Goal: Task Accomplishment & Management: Use online tool/utility

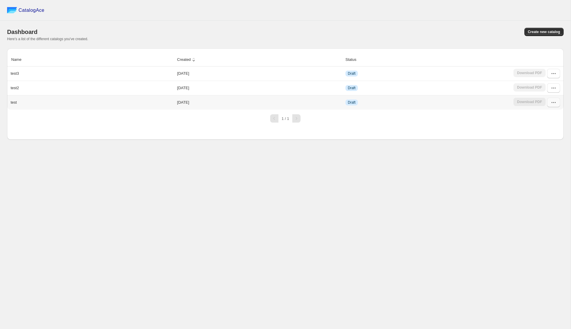
click at [554, 104] on icon "button" at bounding box center [553, 102] width 6 height 6
click at [543, 164] on span "Delete" at bounding box center [537, 165] width 11 height 4
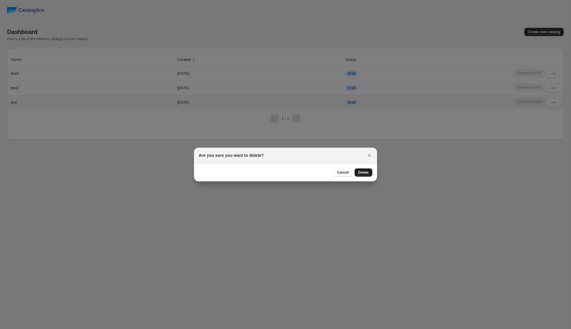
click at [361, 171] on span "Delete" at bounding box center [363, 172] width 11 height 5
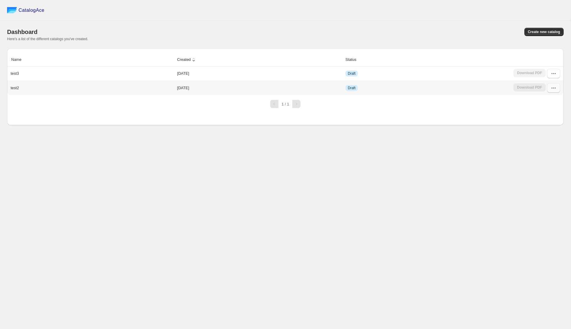
click at [552, 87] on icon "button" at bounding box center [553, 88] width 6 height 6
click at [493, 161] on div "CatalogAce Dashboard Create new catalog Here's a list of the different catalogs…" at bounding box center [285, 164] width 570 height 329
click at [552, 87] on icon "button" at bounding box center [553, 88] width 6 height 6
click at [538, 154] on span "Delete" at bounding box center [547, 151] width 30 height 6
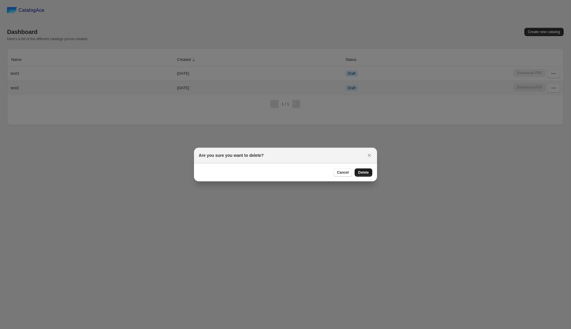
click at [365, 172] on span "Delete" at bounding box center [363, 172] width 11 height 5
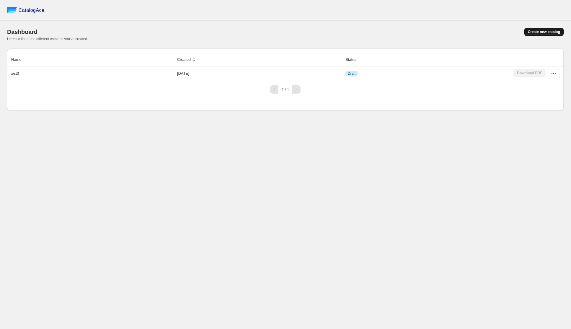
click at [535, 31] on span "Create new catalog" at bounding box center [544, 32] width 32 height 5
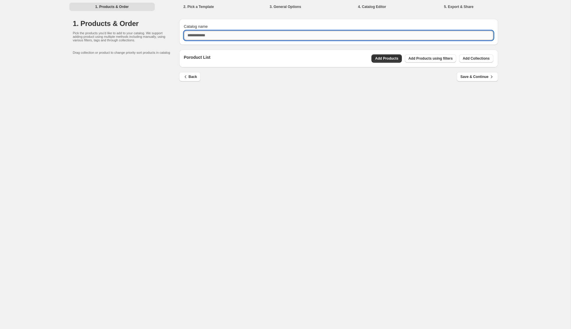
click at [245, 38] on input "Catalog name" at bounding box center [338, 35] width 309 height 9
click at [420, 59] on div "Poroduct List Add Products Add Products using filters Add Collections" at bounding box center [338, 59] width 319 height 18
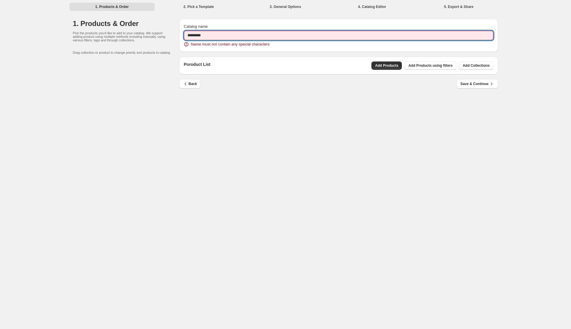
click at [247, 35] on input "*********" at bounding box center [338, 35] width 309 height 9
click at [203, 35] on input "*********" at bounding box center [338, 35] width 309 height 9
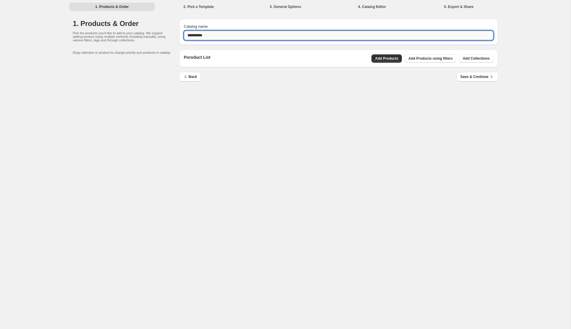
type input "**********"
click at [381, 63] on button "Add Products" at bounding box center [386, 58] width 30 height 8
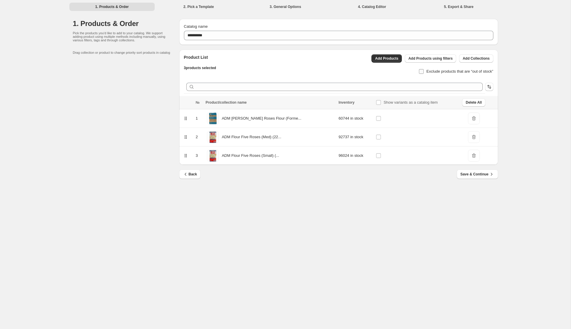
click at [439, 72] on span "Exclude products that are “out of stock”" at bounding box center [459, 71] width 67 height 4
click at [477, 175] on span "Save & Continue" at bounding box center [477, 174] width 34 height 6
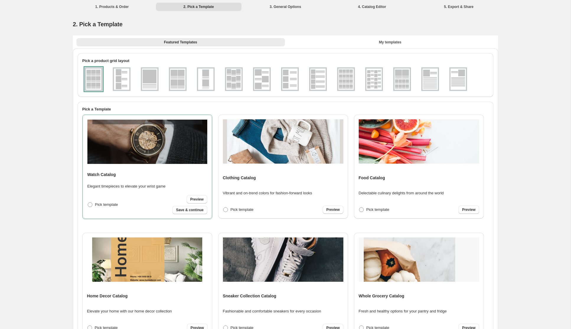
click at [97, 81] on div at bounding box center [94, 79] width 18 height 24
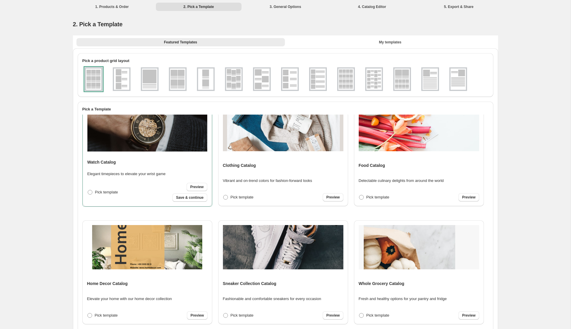
scroll to position [1, 0]
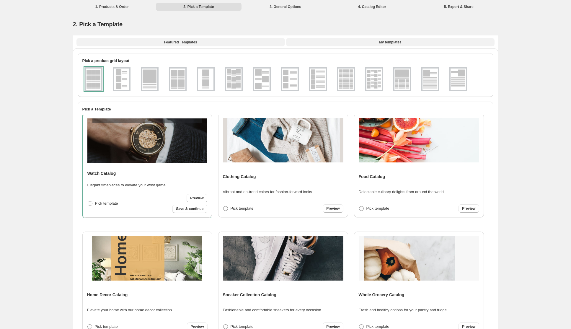
click at [391, 39] on button "My templates" at bounding box center [390, 42] width 208 height 8
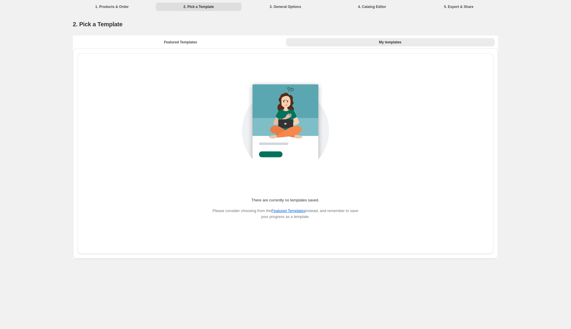
click at [280, 6] on li "3. General Options" at bounding box center [286, 6] width 86 height 8
click at [174, 45] on button "Featured Templates" at bounding box center [180, 42] width 208 height 8
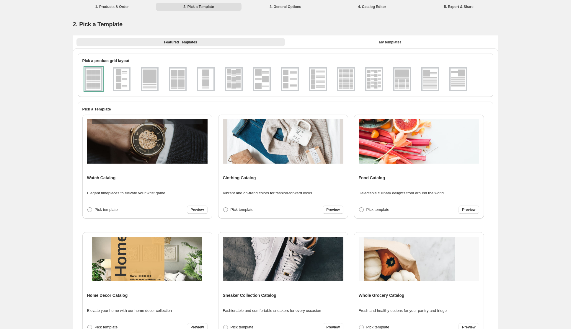
click at [150, 140] on img at bounding box center [147, 141] width 120 height 44
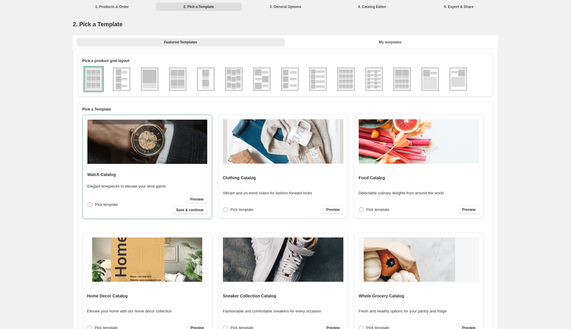
scroll to position [59, 0]
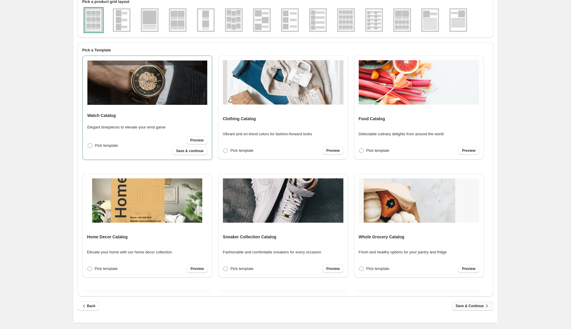
click at [462, 304] on span "Save & Continue" at bounding box center [472, 306] width 34 height 6
select select "**********"
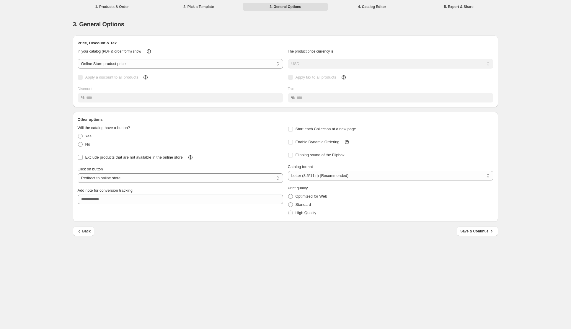
scroll to position [0, 0]
click at [130, 159] on span "Exclude products that are not available in the online store" at bounding box center [133, 157] width 97 height 4
click at [76, 236] on button "Back" at bounding box center [84, 230] width 22 height 9
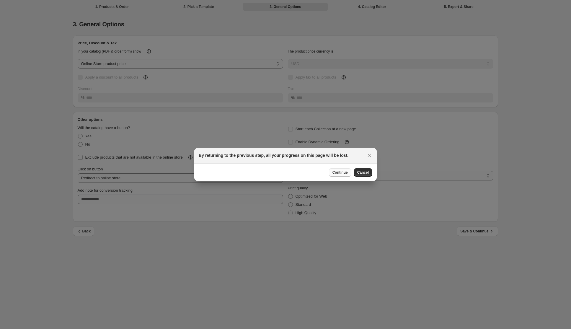
click at [342, 173] on span "Continue" at bounding box center [339, 172] width 15 height 5
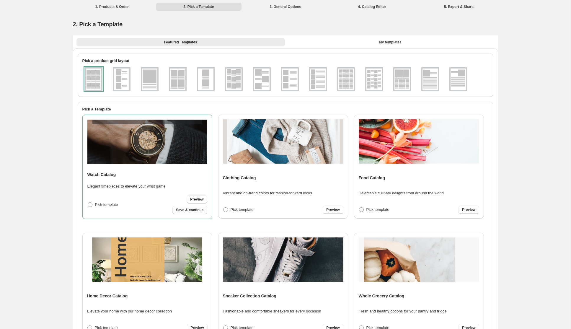
click at [117, 7] on li "1. Products & Order" at bounding box center [112, 6] width 86 height 8
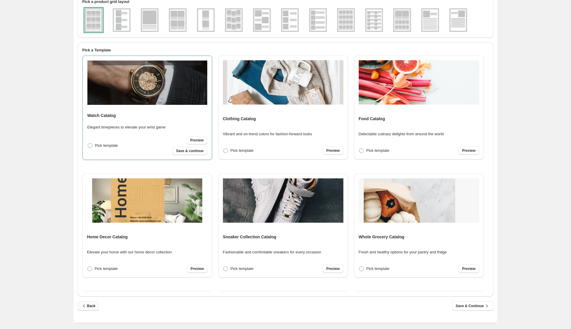
click at [93, 307] on span "Back" at bounding box center [88, 306] width 14 height 6
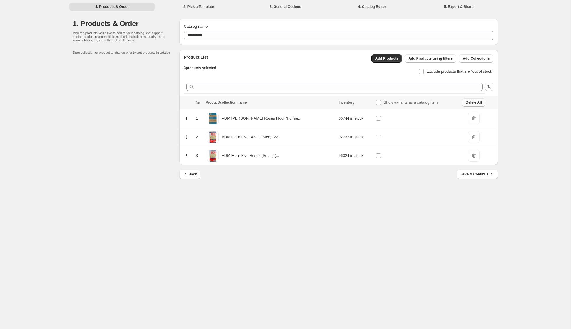
click at [474, 102] on span "Delete All" at bounding box center [473, 102] width 16 height 5
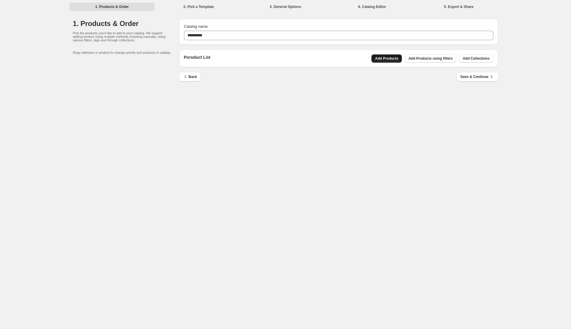
click at [384, 55] on button "Add Products" at bounding box center [386, 58] width 30 height 8
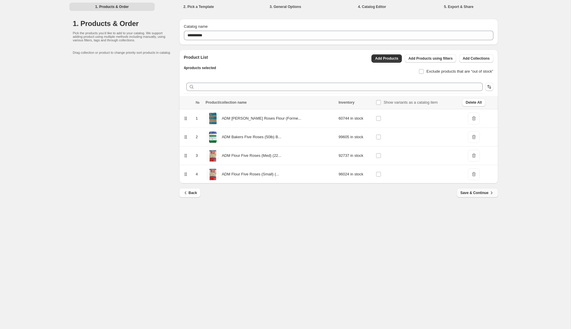
click at [480, 193] on span "Save & Continue" at bounding box center [477, 193] width 34 height 6
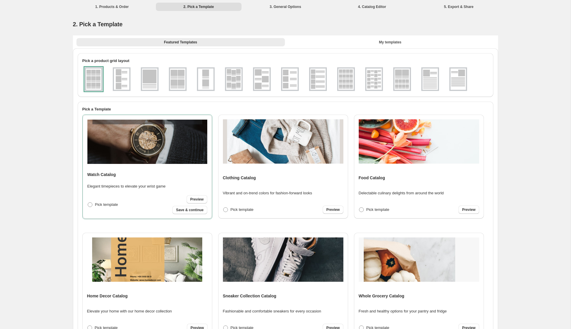
click at [153, 156] on img at bounding box center [147, 141] width 120 height 44
click at [182, 211] on span "Save & continue" at bounding box center [189, 209] width 27 height 5
select select "**********"
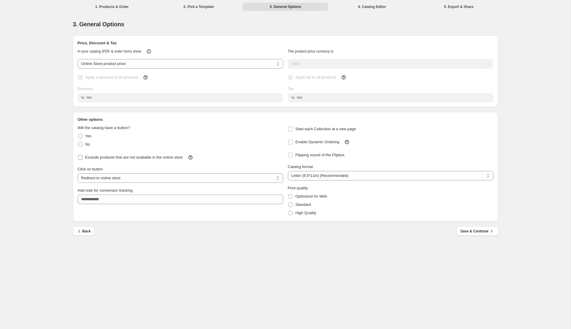
click at [127, 159] on span "Exclude products that are not available in the online store" at bounding box center [133, 157] width 97 height 4
click at [310, 131] on span "Start each Collection at a new page" at bounding box center [325, 129] width 60 height 4
click at [307, 157] on span "Flipping sound of the Flipbox" at bounding box center [319, 155] width 49 height 4
click at [469, 234] on span "Save & Continue" at bounding box center [477, 231] width 34 height 6
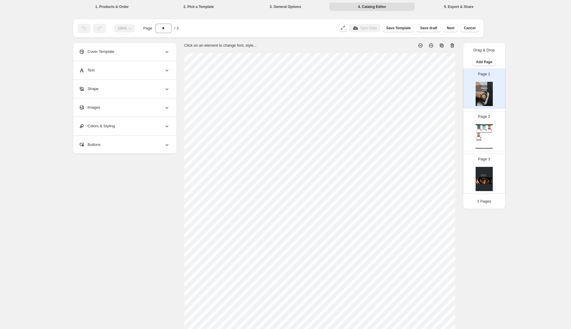
click at [473, 126] on div "Page 2 Watch Catalog ADM [PERSON_NAME] Roses Flour (Formerly Flour Five Roses) …" at bounding box center [481, 129] width 37 height 40
type input "*"
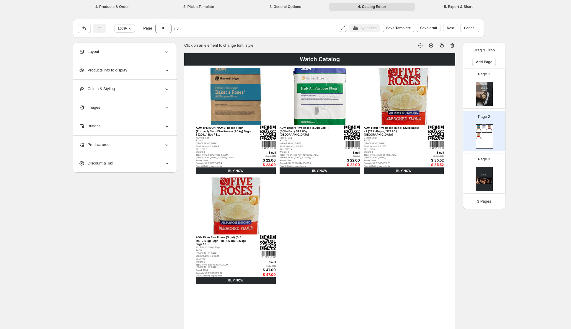
click at [167, 146] on icon at bounding box center [167, 145] width 6 height 6
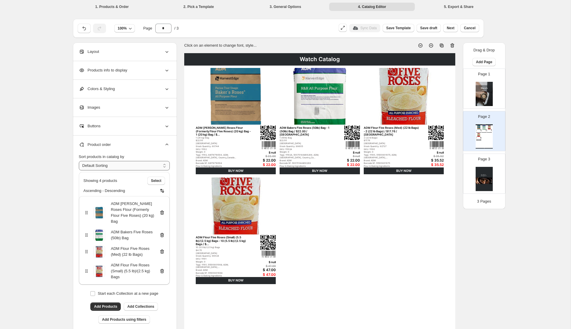
click option "**********" at bounding box center [0, 0] width 0 height 0
select select "***"
click option "***" at bounding box center [0, 0] width 0 height 0
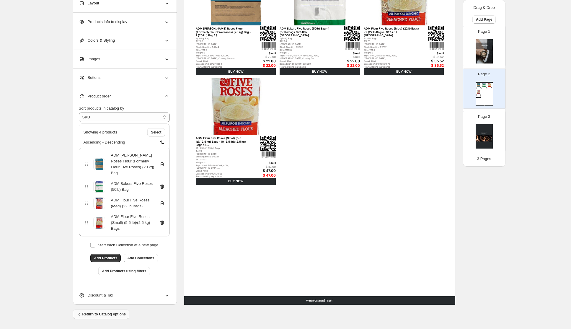
click at [96, 314] on span "Return to Catalog options" at bounding box center [100, 314] width 49 height 6
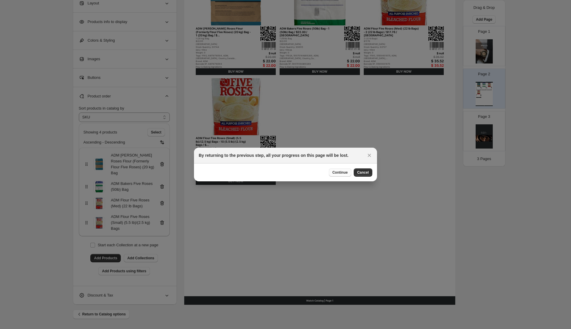
click at [341, 173] on span "Continue" at bounding box center [339, 172] width 15 height 5
select select "**********"
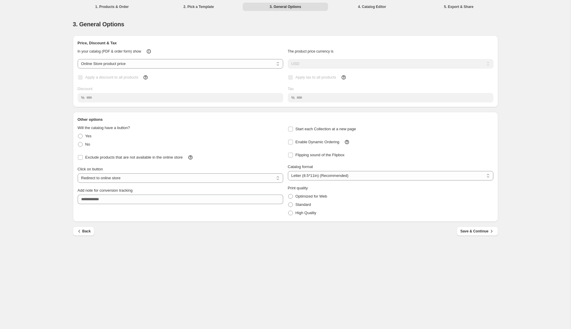
click at [239, 161] on div "Exclude products that are not available in the online store" at bounding box center [178, 154] width 210 height 13
click at [469, 234] on span "Save & Continue" at bounding box center [477, 231] width 34 height 6
